Goal: Task Accomplishment & Management: Use online tool/utility

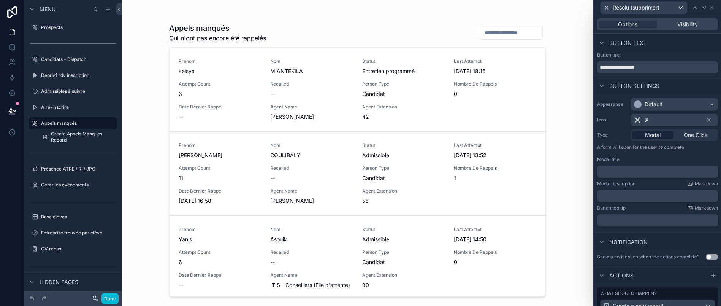
scroll to position [325, 0]
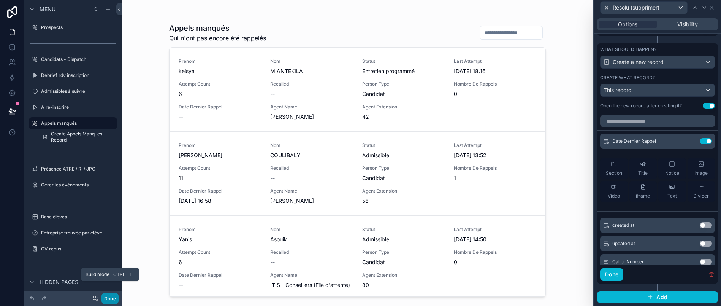
click at [109, 301] on button "Done" at bounding box center [109, 298] width 17 height 11
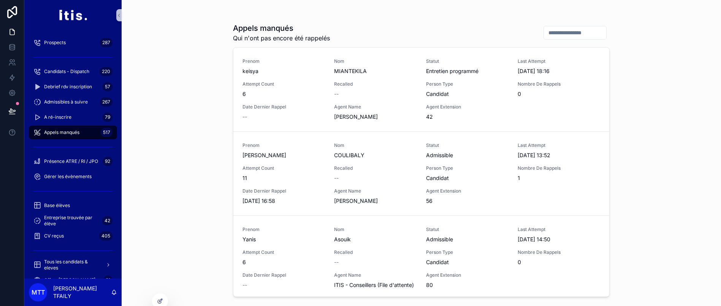
scroll to position [0, 9]
click at [0, 238] on div at bounding box center [12, 153] width 24 height 306
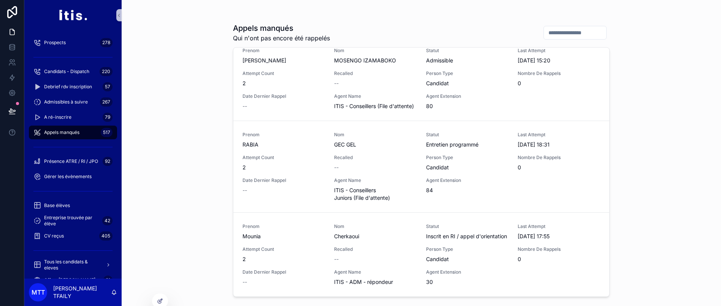
scroll to position [1966, 0]
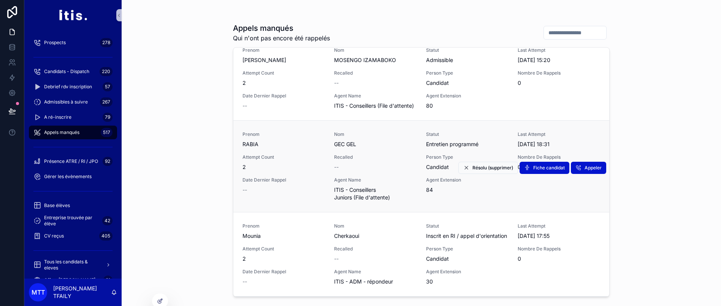
drag, startPoint x: 304, startPoint y: 162, endPoint x: 317, endPoint y: 184, distance: 25.2
click at [317, 184] on link "Prenom RABIA Nom GEC GEL Statut Entretien programmé Last Attempt [DATE] 18:31 A…" at bounding box center [421, 166] width 376 height 92
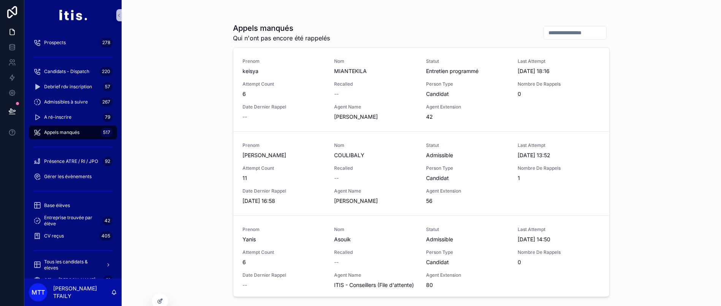
scroll to position [0, 9]
click at [159, 303] on div at bounding box center [159, 300] width 15 height 14
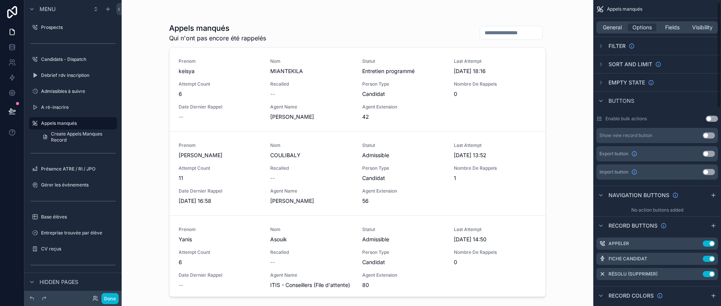
scroll to position [8, 0]
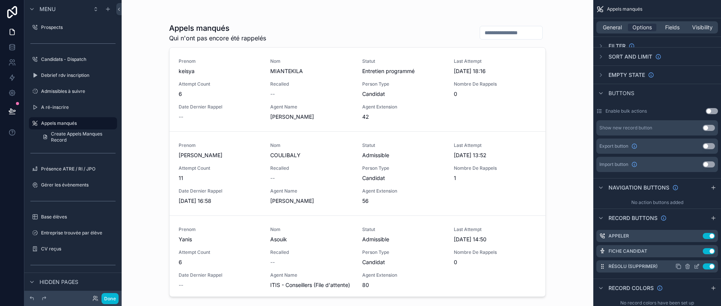
click at [698, 264] on icon "scrollable content" at bounding box center [697, 266] width 6 height 6
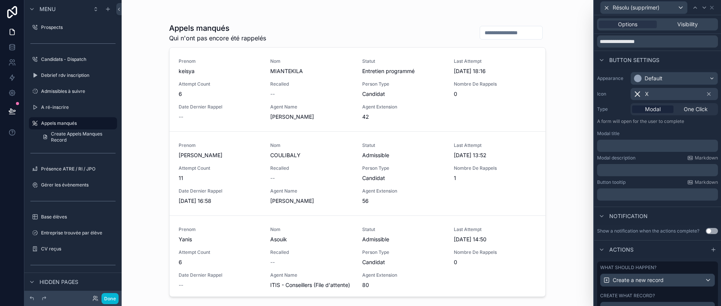
scroll to position [149, 0]
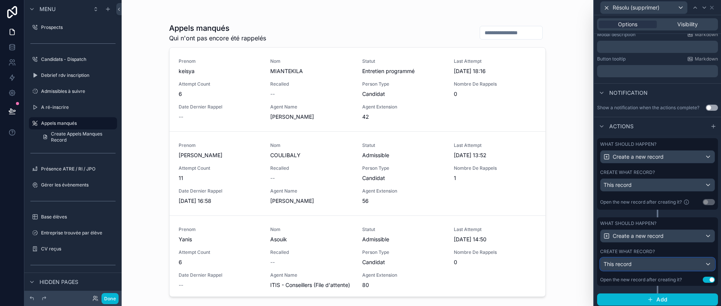
click at [661, 270] on div "This record" at bounding box center [658, 264] width 114 height 12
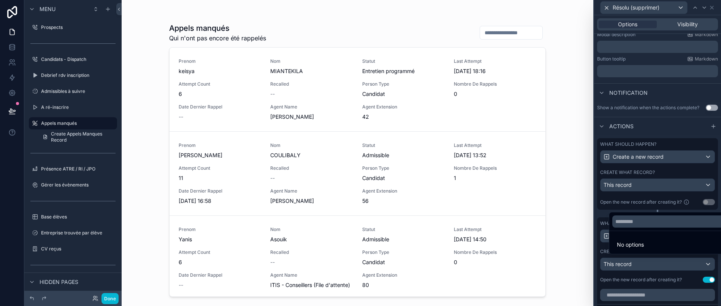
click at [660, 252] on li "No options" at bounding box center [671, 244] width 120 height 15
click at [663, 274] on div at bounding box center [657, 153] width 127 height 306
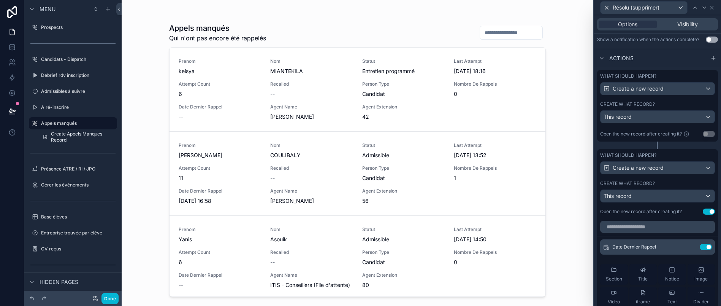
scroll to position [217, 0]
click at [0, 43] on link at bounding box center [12, 47] width 24 height 15
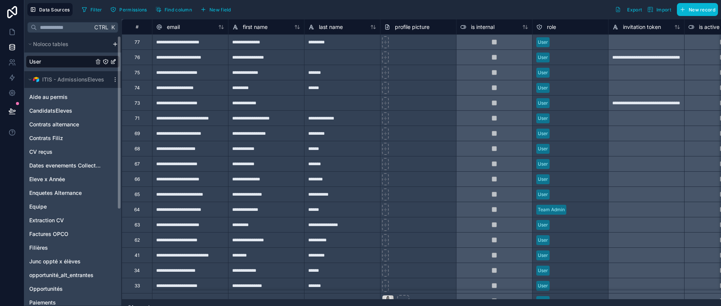
click at [24, 79] on div "ITIS - AdmissionsEleves" at bounding box center [72, 79] width 97 height 17
click at [26, 79] on button "ITIS - AdmissionsEleves" at bounding box center [67, 79] width 83 height 11
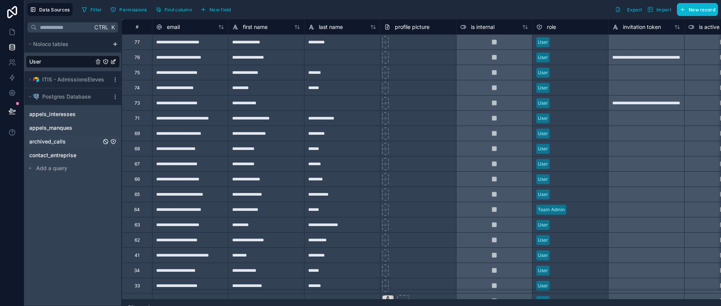
click at [49, 140] on span "archived_calls" at bounding box center [47, 142] width 36 height 8
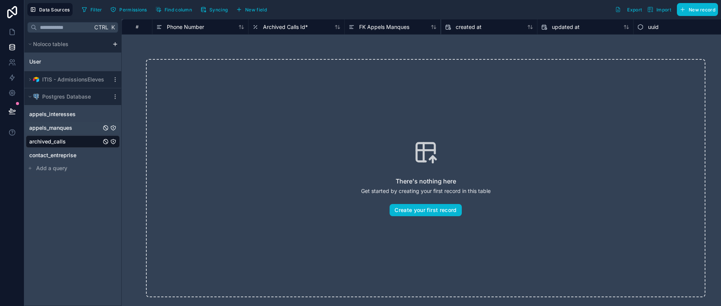
click at [66, 127] on link "appels_manques" at bounding box center [65, 128] width 72 height 8
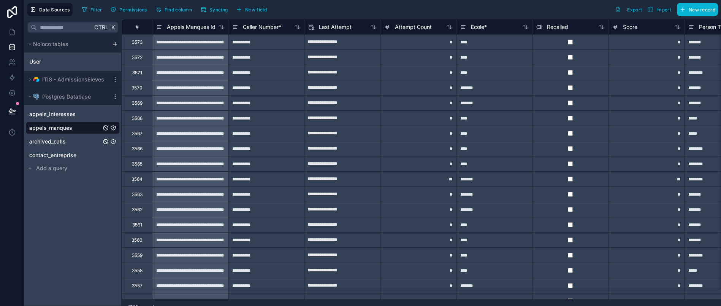
click at [62, 138] on link "archived_calls" at bounding box center [65, 142] width 72 height 8
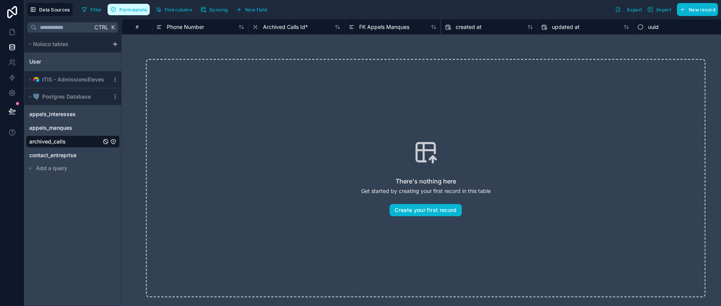
click at [109, 11] on button "Permissions" at bounding box center [129, 9] width 42 height 11
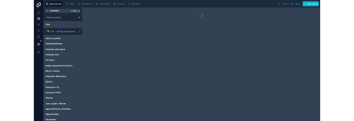
scroll to position [0, 9]
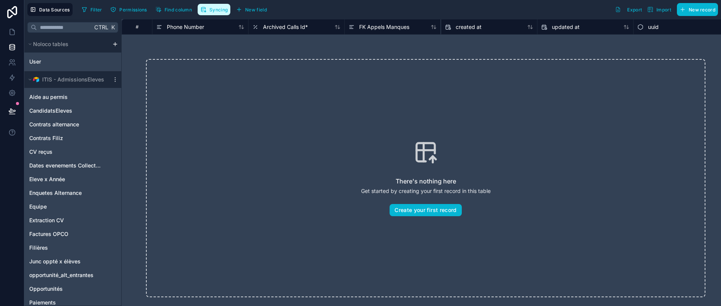
click at [213, 10] on span "Syncing" at bounding box center [218, 10] width 18 height 6
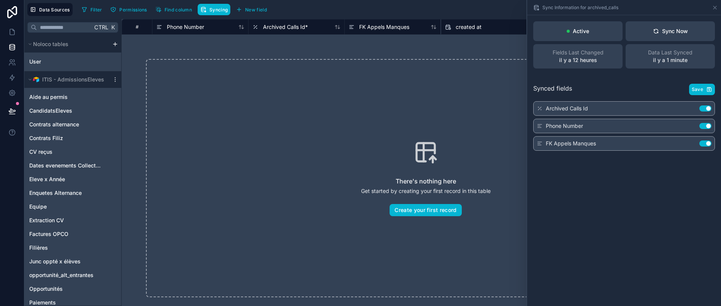
click at [273, 104] on div "There's nothing here Get started by creating your first record in this table Cr…" at bounding box center [426, 178] width 560 height 238
click at [715, 10] on icon at bounding box center [715, 8] width 6 height 6
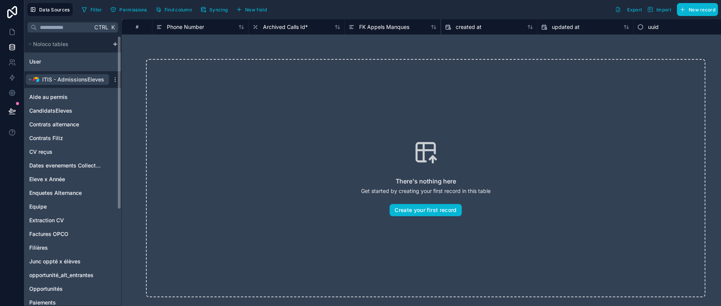
click at [26, 82] on button "ITIS - AdmissionsEleves" at bounding box center [67, 79] width 83 height 11
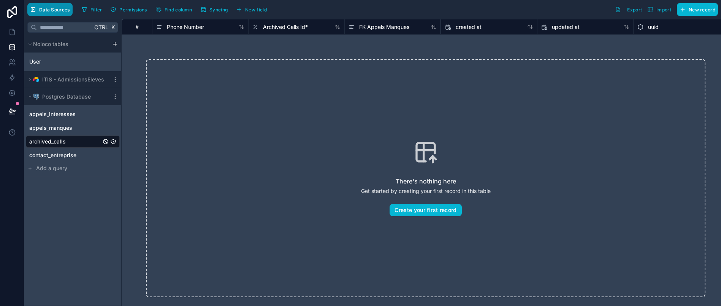
click at [54, 7] on span "Data Sources" at bounding box center [54, 10] width 31 height 6
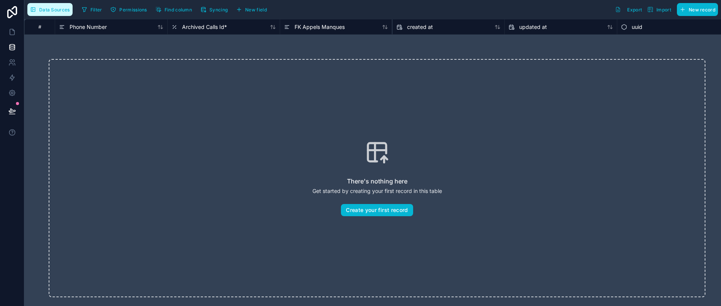
click at [54, 7] on span "Data Sources" at bounding box center [54, 10] width 31 height 6
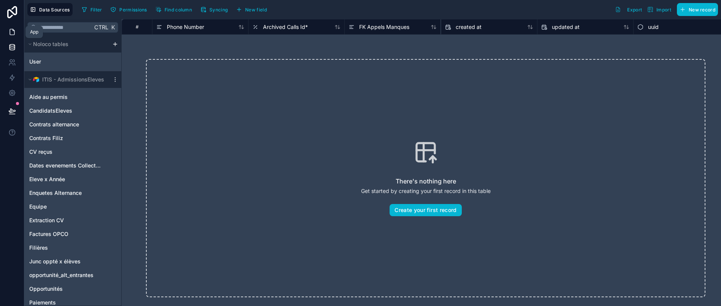
click at [8, 35] on icon at bounding box center [12, 32] width 8 height 8
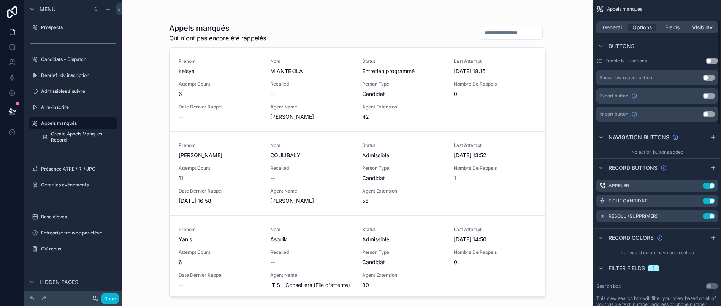
scroll to position [58, 0]
click at [696, 213] on icon "scrollable content" at bounding box center [697, 215] width 6 height 6
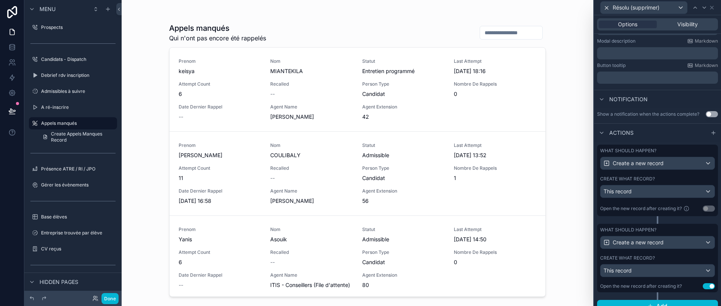
scroll to position [149, 0]
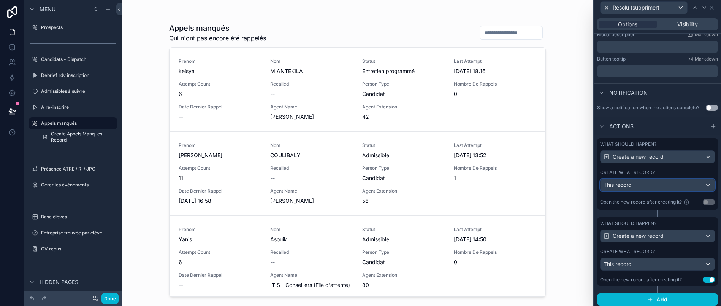
click at [655, 190] on div "This record" at bounding box center [658, 185] width 114 height 12
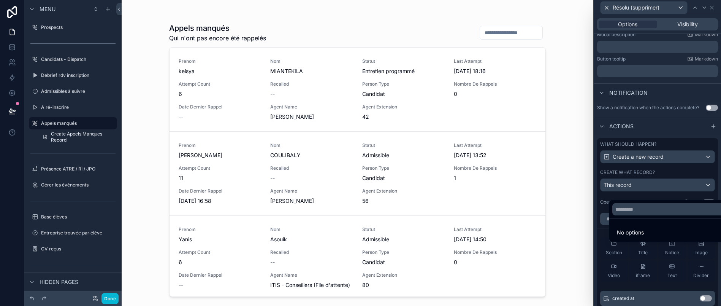
click at [655, 190] on div at bounding box center [657, 153] width 127 height 306
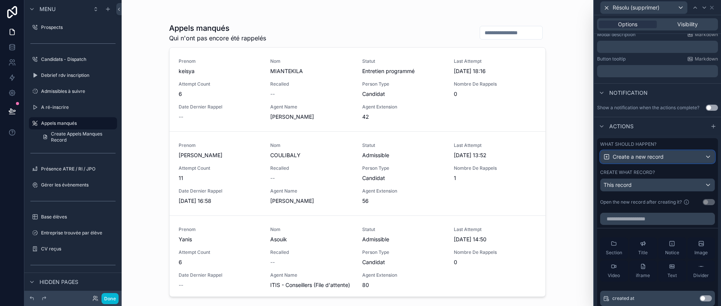
click at [668, 163] on div "Create a new record" at bounding box center [658, 157] width 114 height 12
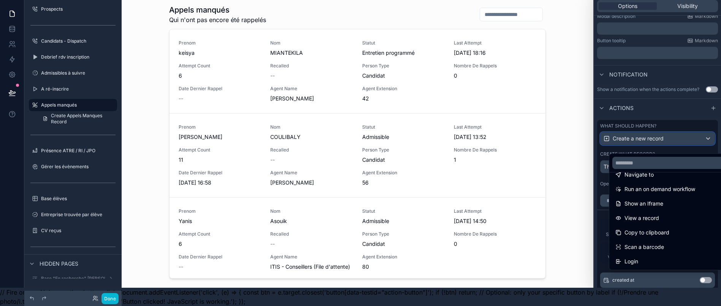
scroll to position [0, 0]
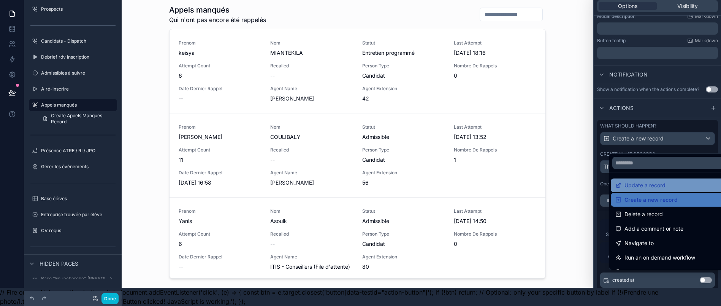
click at [659, 181] on div "Update a record" at bounding box center [670, 185] width 111 height 9
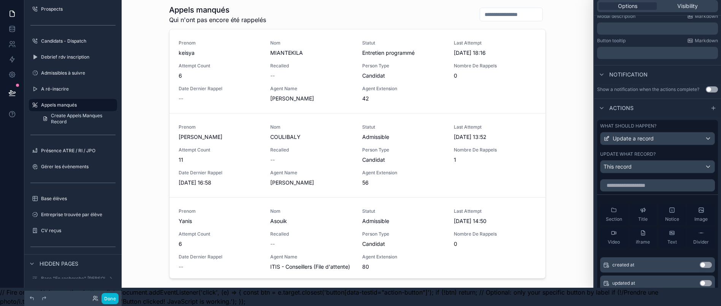
scroll to position [0, 9]
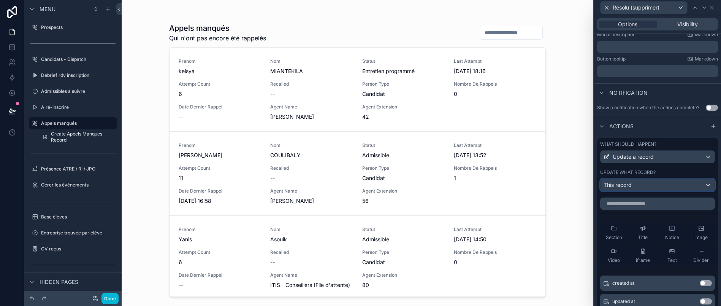
click at [649, 190] on div "This record" at bounding box center [658, 185] width 114 height 12
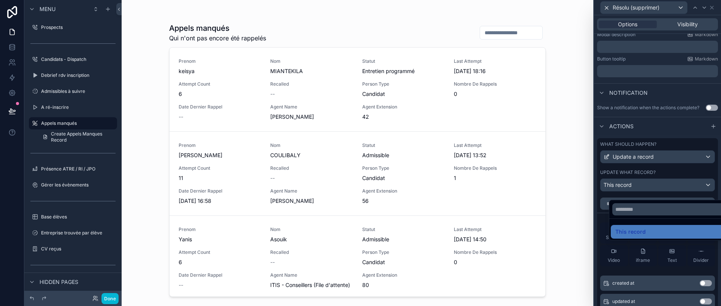
click at [656, 170] on div at bounding box center [657, 153] width 127 height 306
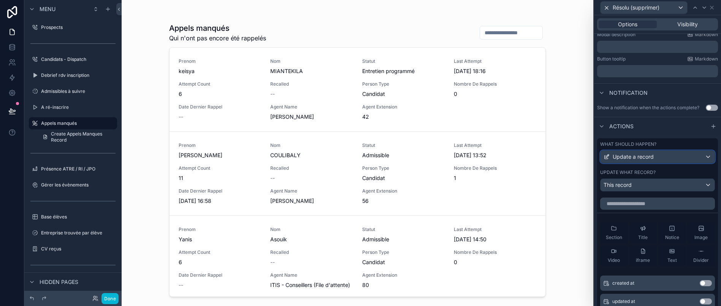
click at [657, 163] on div "Update a record" at bounding box center [658, 157] width 114 height 12
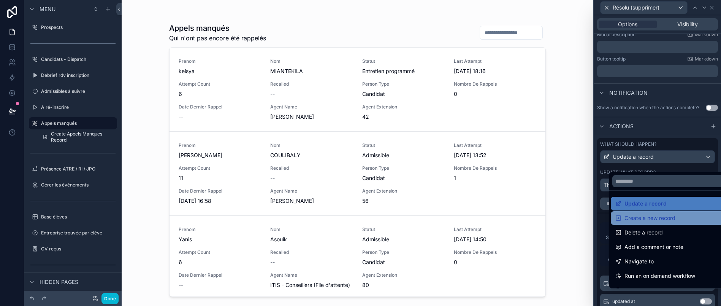
click at [642, 214] on span "Create a new record" at bounding box center [650, 217] width 51 height 9
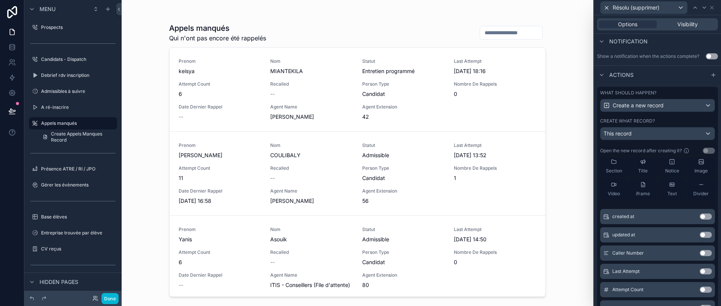
scroll to position [50, 0]
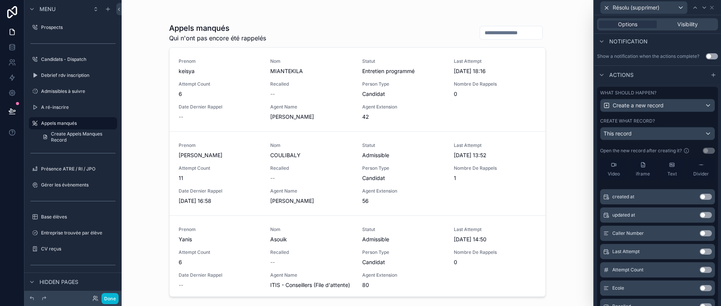
click at [700, 236] on button "Use setting" at bounding box center [706, 233] width 12 height 6
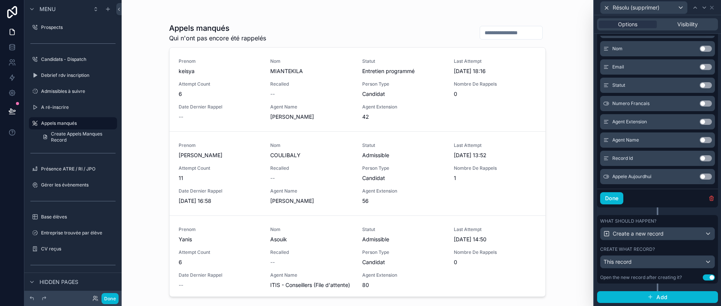
scroll to position [27, 9]
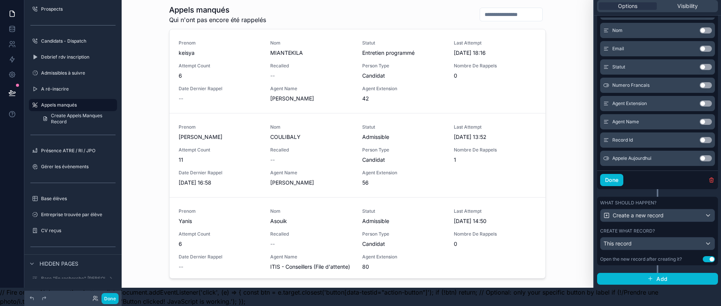
click at [703, 258] on button "Use setting" at bounding box center [709, 259] width 12 height 6
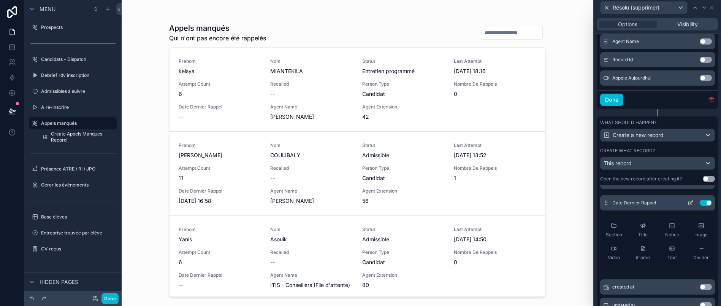
scroll to position [0, 0]
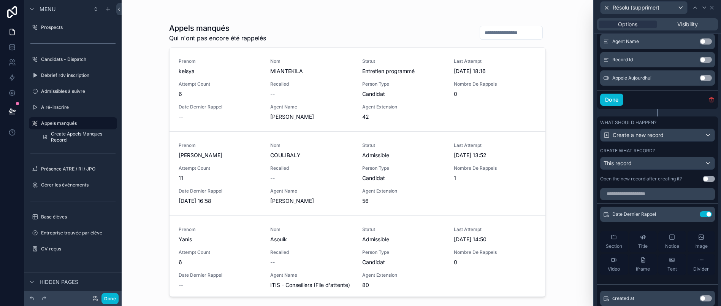
click at [703, 182] on button "Use setting" at bounding box center [709, 179] width 12 height 6
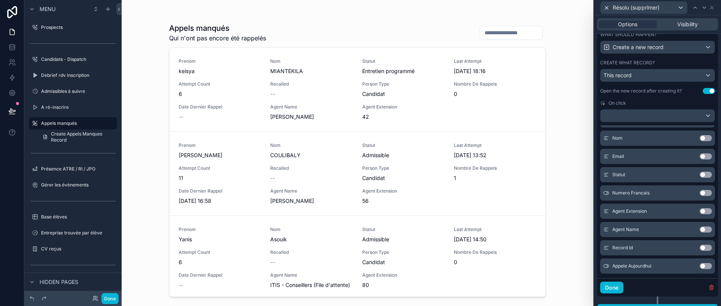
scroll to position [528, 0]
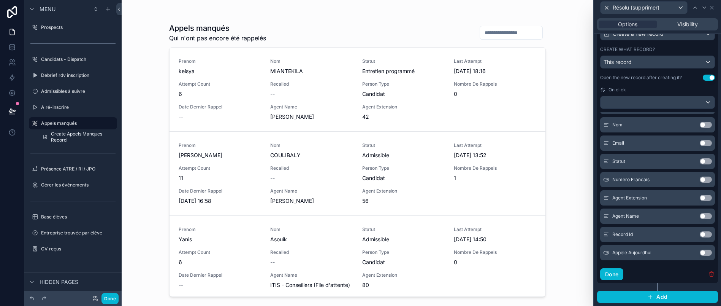
click at [709, 277] on icon "button" at bounding box center [712, 274] width 6 height 6
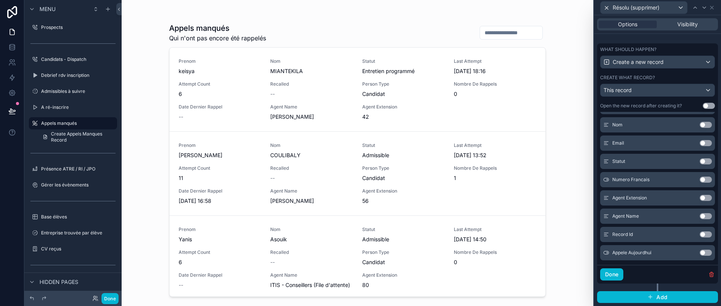
scroll to position [246, 0]
click at [709, 277] on icon "button" at bounding box center [712, 274] width 6 height 6
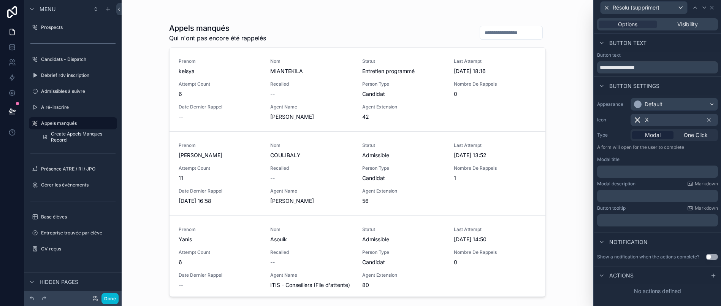
scroll to position [27, 9]
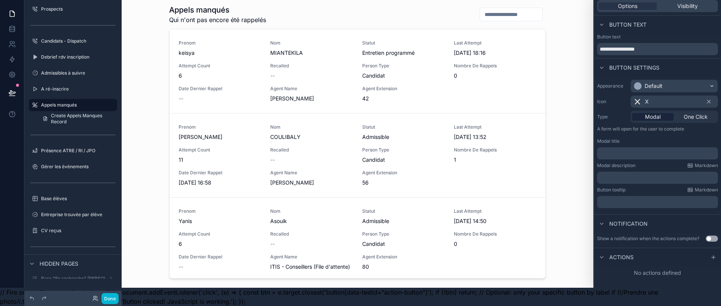
click at [620, 253] on div "Actions" at bounding box center [657, 256] width 127 height 18
click at [621, 253] on span "Actions" at bounding box center [621, 257] width 24 height 8
click at [717, 252] on div at bounding box center [713, 256] width 9 height 9
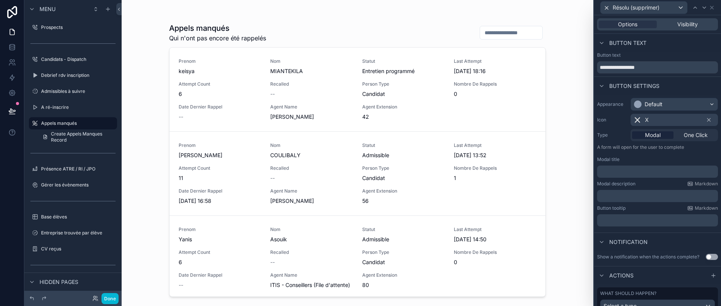
scroll to position [30, 0]
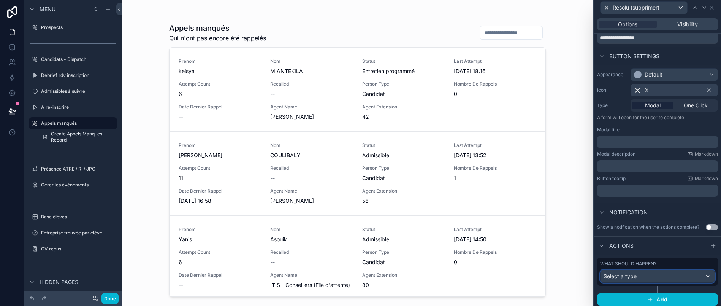
click at [652, 282] on div "Select a type" at bounding box center [658, 276] width 114 height 12
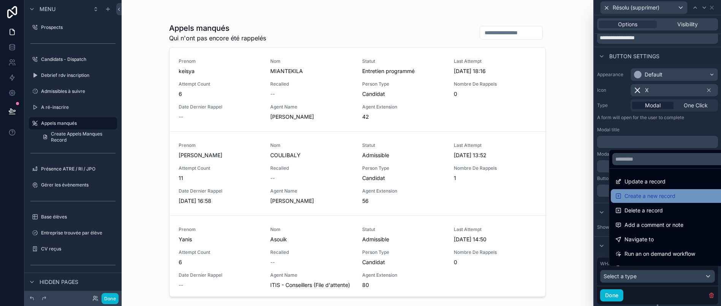
click at [652, 200] on span "Create a new record" at bounding box center [650, 195] width 51 height 9
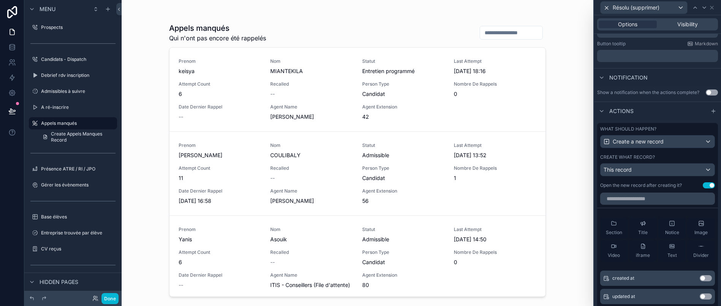
scroll to position [0, 0]
click at [652, 206] on input "text" at bounding box center [657, 200] width 115 height 12
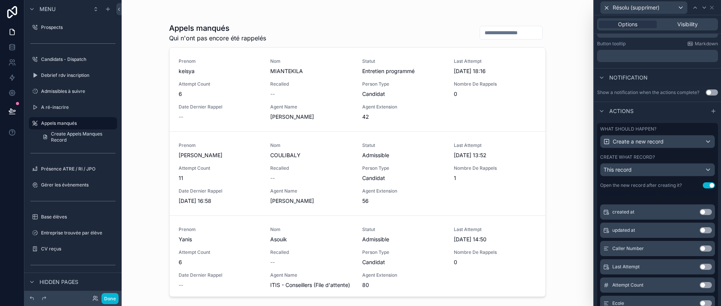
scroll to position [76, 0]
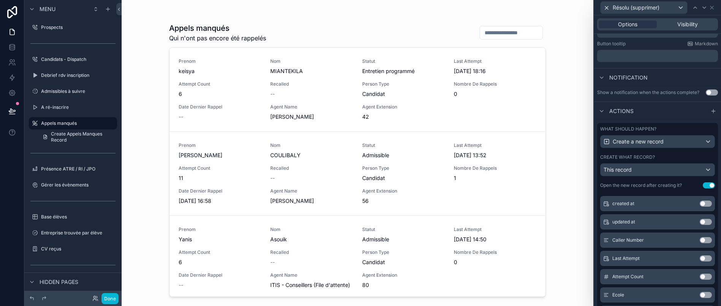
click at [700, 243] on button "Use setting" at bounding box center [706, 240] width 12 height 6
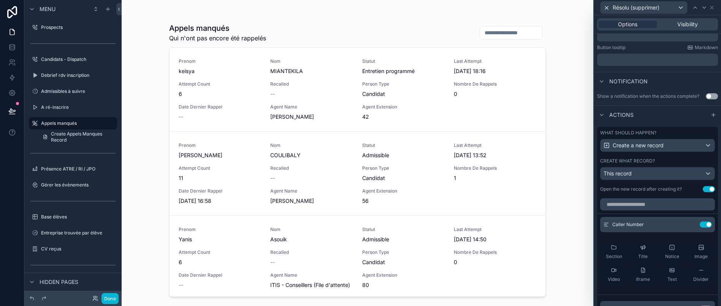
scroll to position [161, 0]
click at [648, 210] on input "text" at bounding box center [657, 204] width 115 height 12
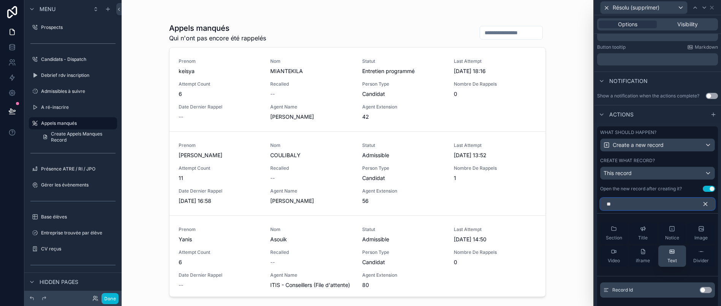
scroll to position [200, 0]
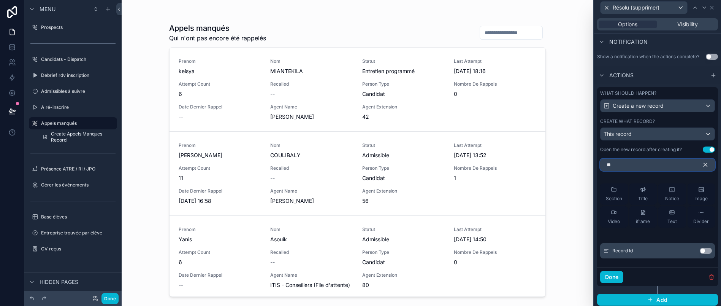
type input "**"
click at [700, 254] on button "Use setting" at bounding box center [706, 250] width 12 height 6
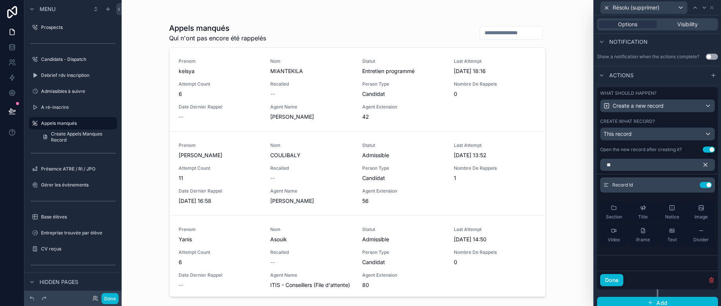
click at [702, 168] on icon "button" at bounding box center [705, 164] width 7 height 7
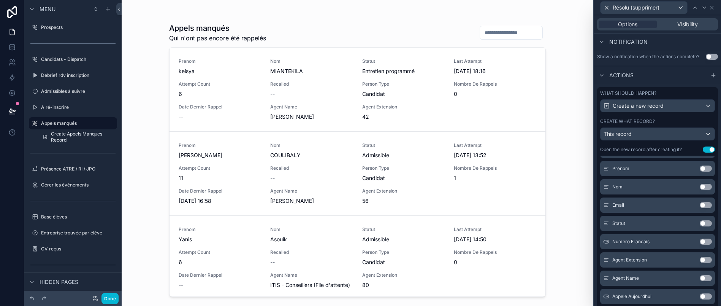
scroll to position [246, 0]
